Goal: Task Accomplishment & Management: Manage account settings

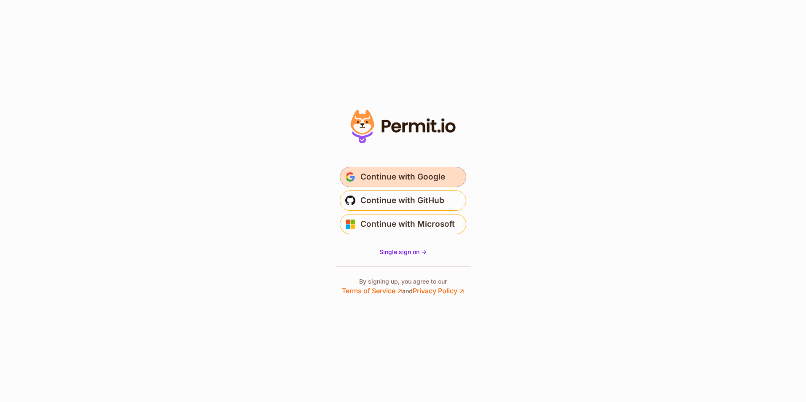
click at [390, 173] on span "Continue with Google" at bounding box center [402, 176] width 85 height 13
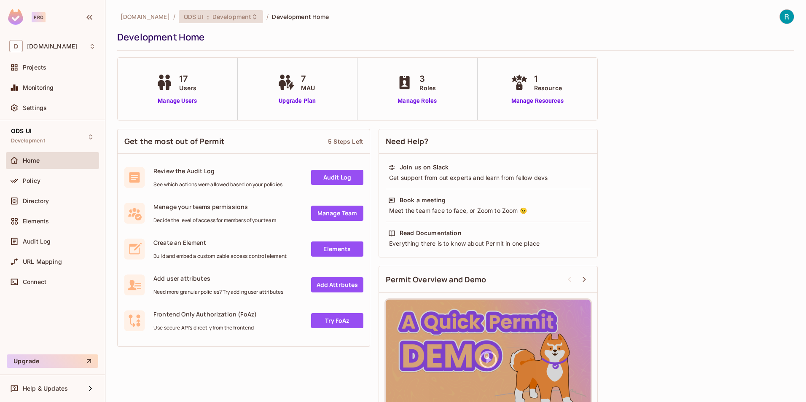
click at [251, 18] on icon at bounding box center [254, 16] width 7 height 7
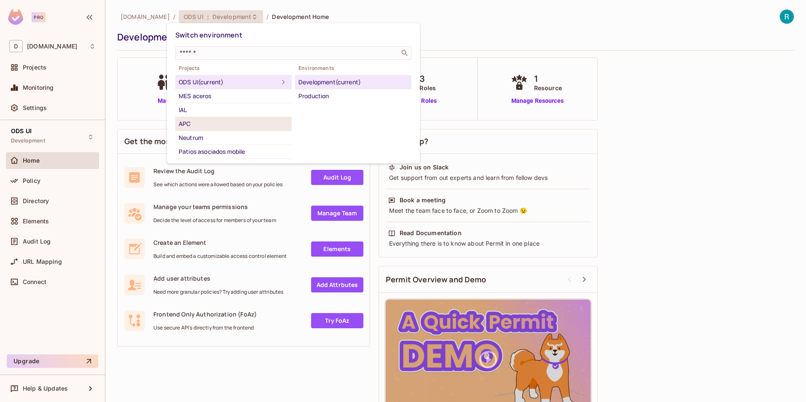
click at [187, 127] on div "APC" at bounding box center [234, 124] width 110 height 10
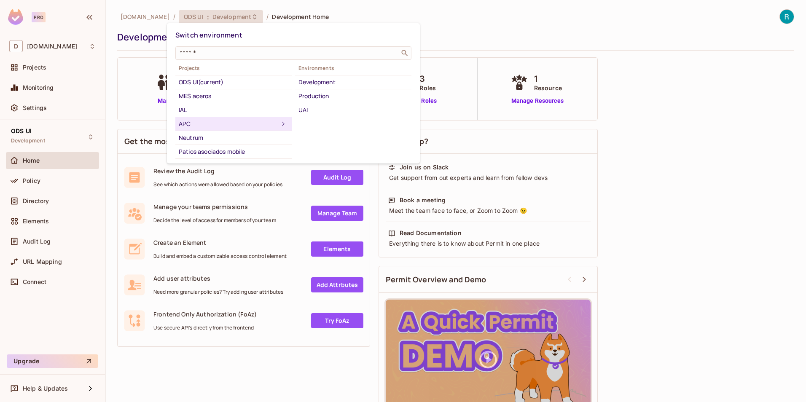
click at [187, 124] on div "APC" at bounding box center [229, 124] width 100 height 10
click at [210, 125] on div "APC" at bounding box center [229, 124] width 100 height 10
click at [319, 84] on div "Development" at bounding box center [354, 82] width 110 height 10
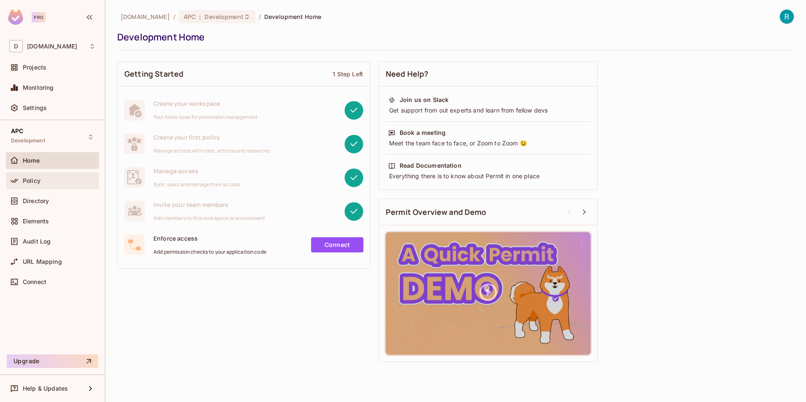
click at [37, 182] on span "Policy" at bounding box center [32, 180] width 18 height 7
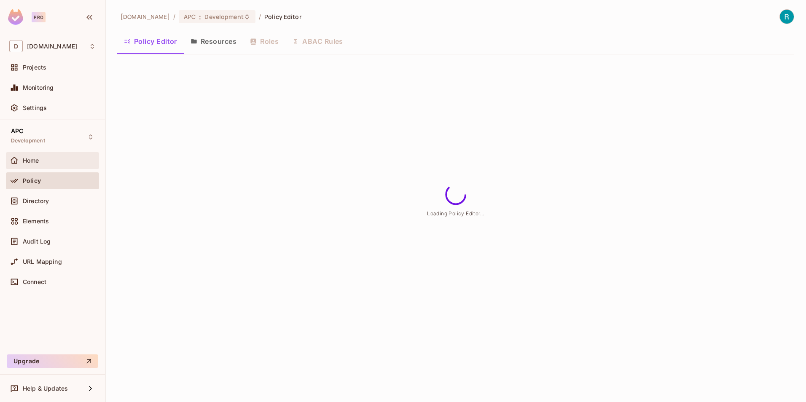
click at [39, 161] on span "Home" at bounding box center [31, 160] width 16 height 7
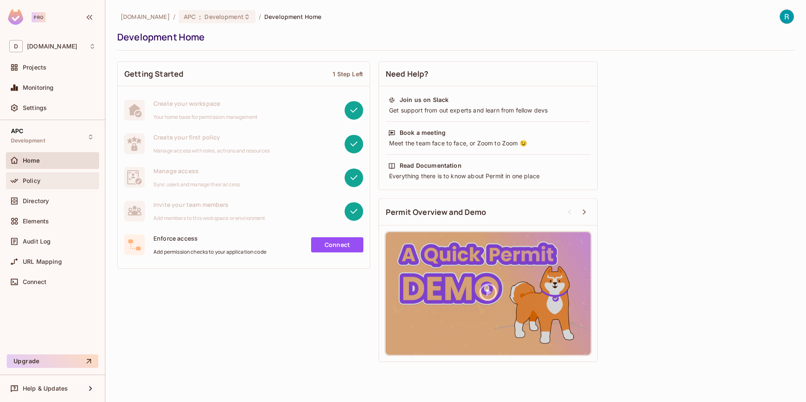
click at [32, 181] on span "Policy" at bounding box center [32, 180] width 18 height 7
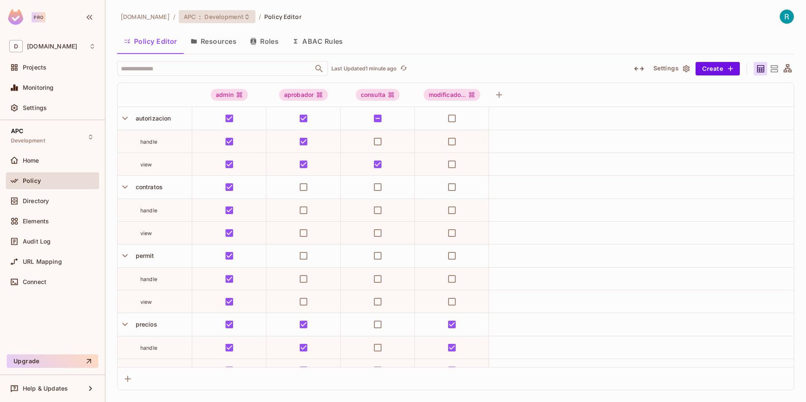
click at [244, 18] on icon at bounding box center [247, 16] width 7 height 7
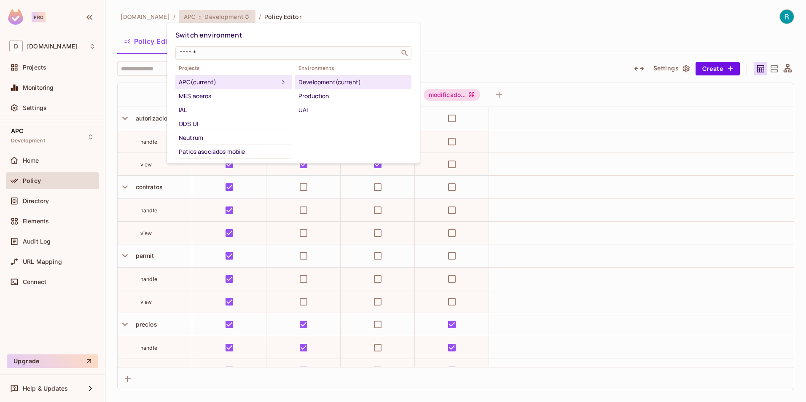
click at [234, 18] on div at bounding box center [403, 201] width 806 height 402
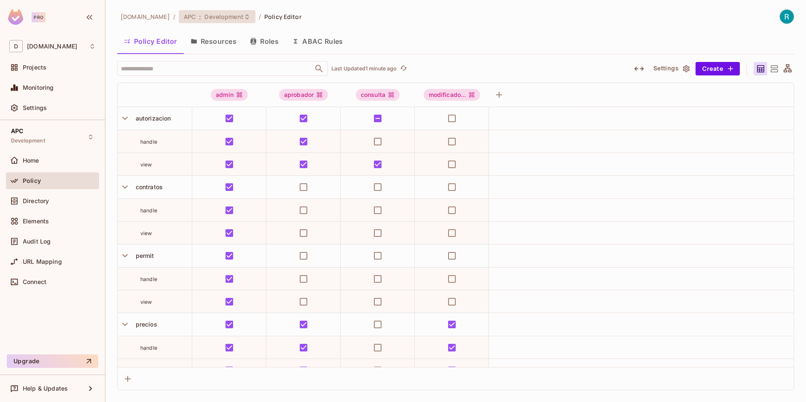
click at [244, 18] on icon at bounding box center [247, 16] width 7 height 7
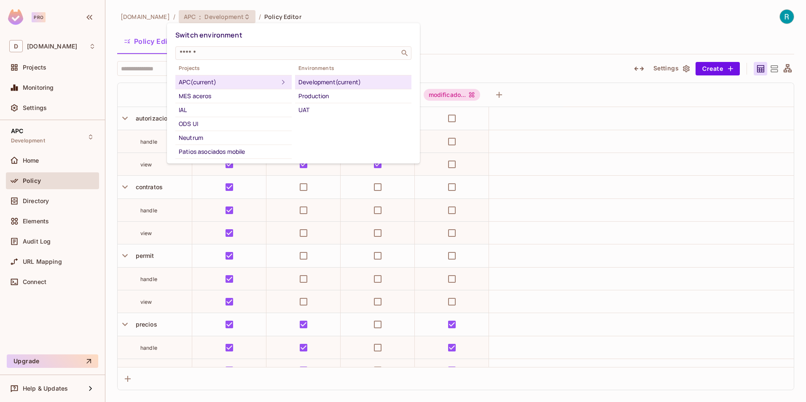
click at [234, 18] on div at bounding box center [403, 201] width 806 height 402
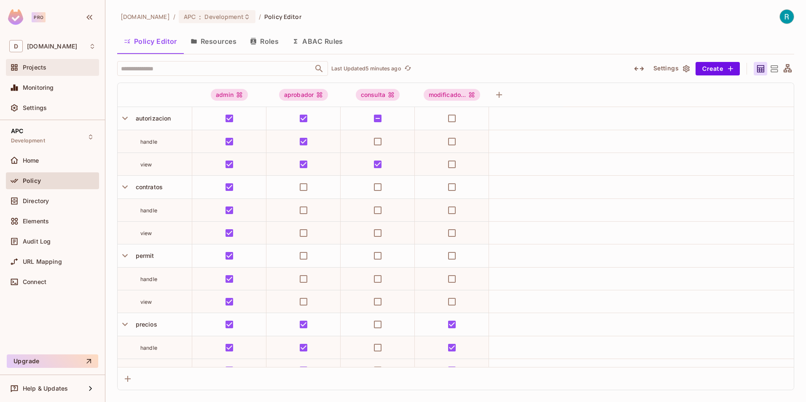
click at [33, 65] on span "Projects" at bounding box center [35, 67] width 24 height 7
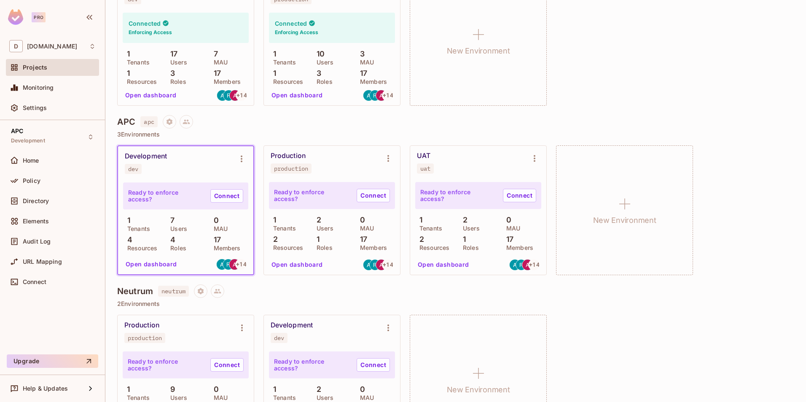
scroll to position [464, 0]
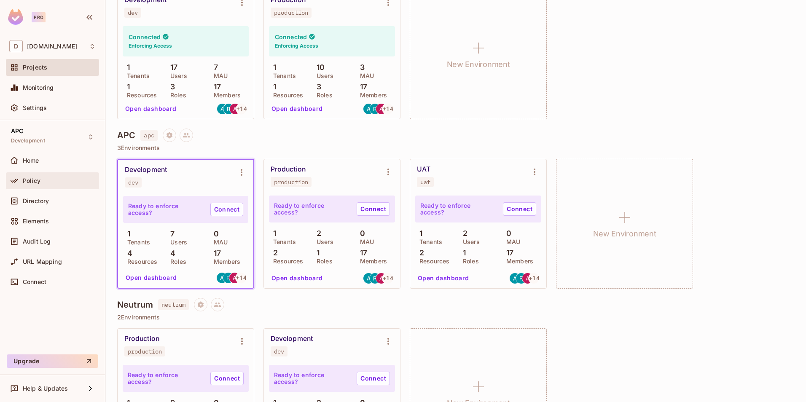
click at [37, 183] on span "Policy" at bounding box center [32, 180] width 18 height 7
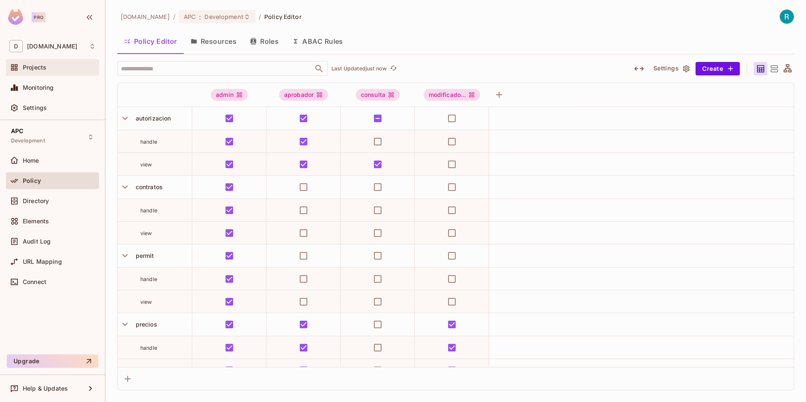
click at [39, 72] on div "Projects" at bounding box center [52, 67] width 86 height 10
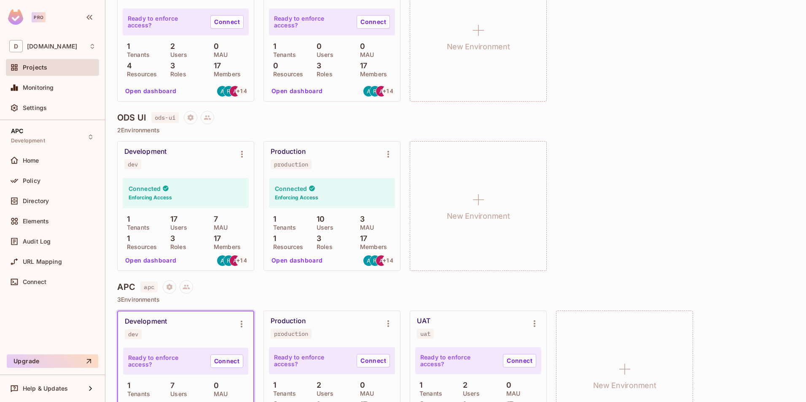
scroll to position [169, 0]
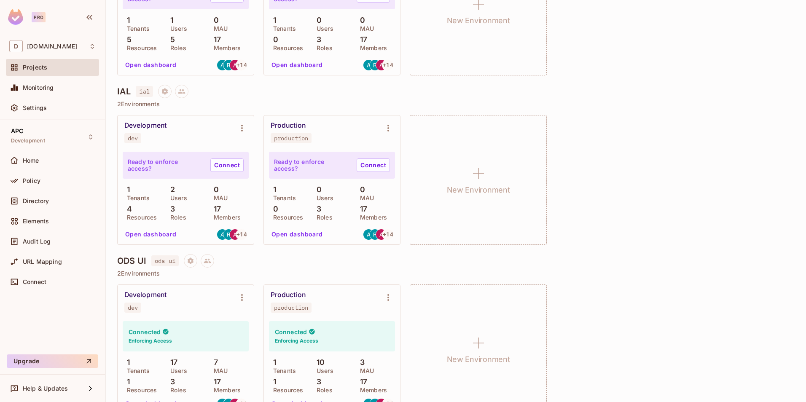
click at [16, 20] on img at bounding box center [15, 17] width 15 height 16
